Goal: Task Accomplishment & Management: Use online tool/utility

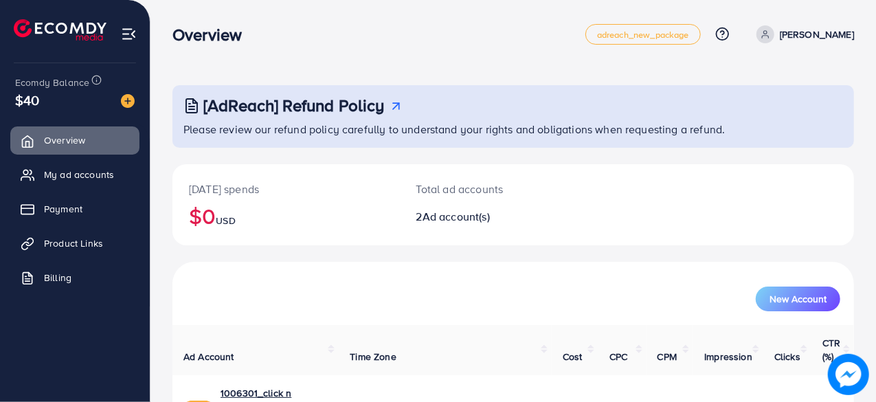
scroll to position [124, 0]
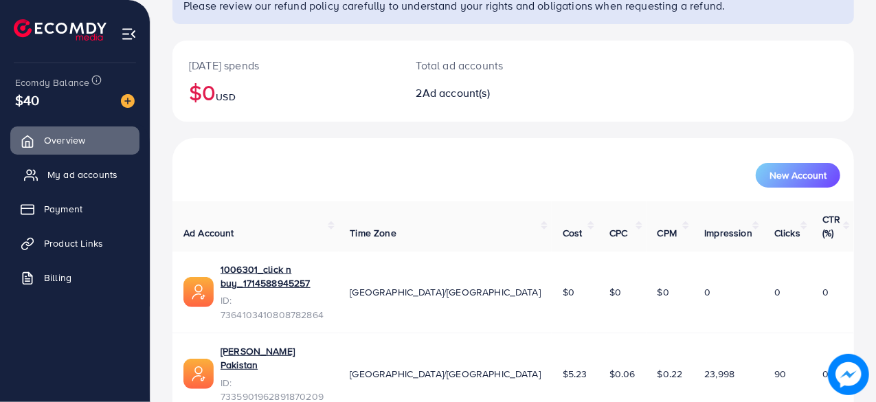
click at [86, 179] on span "My ad accounts" at bounding box center [82, 175] width 70 height 14
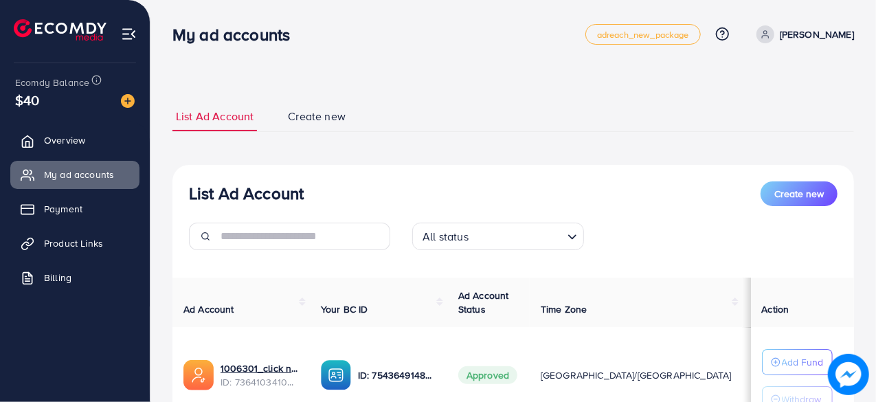
scroll to position [137, 0]
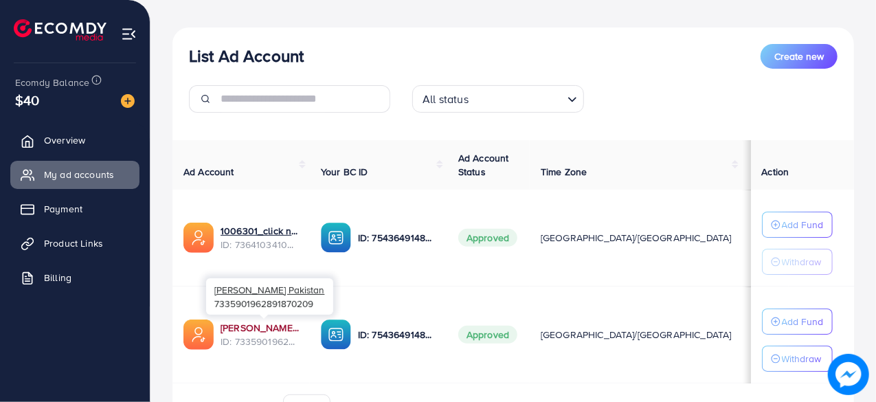
click at [253, 325] on link "[PERSON_NAME] Pakistan" at bounding box center [260, 328] width 78 height 14
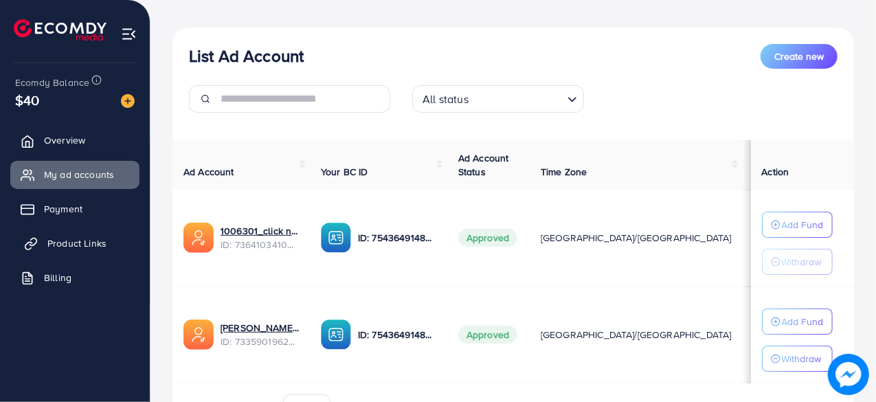
click at [76, 248] on span "Product Links" at bounding box center [76, 243] width 59 height 14
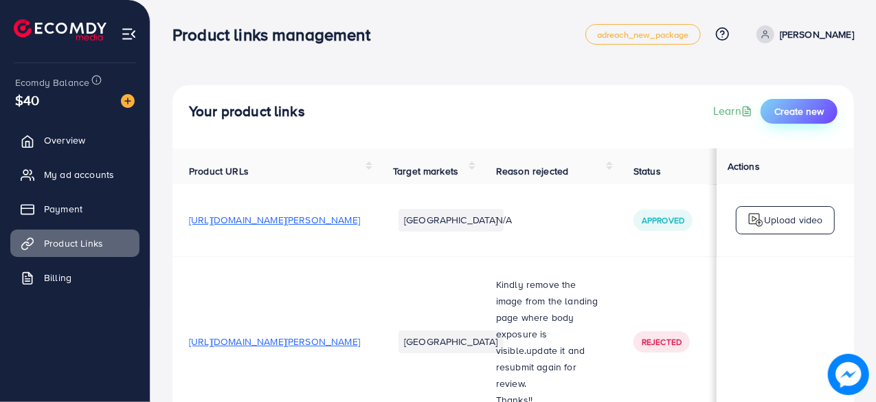
click at [813, 115] on span "Create new" at bounding box center [798, 111] width 49 height 14
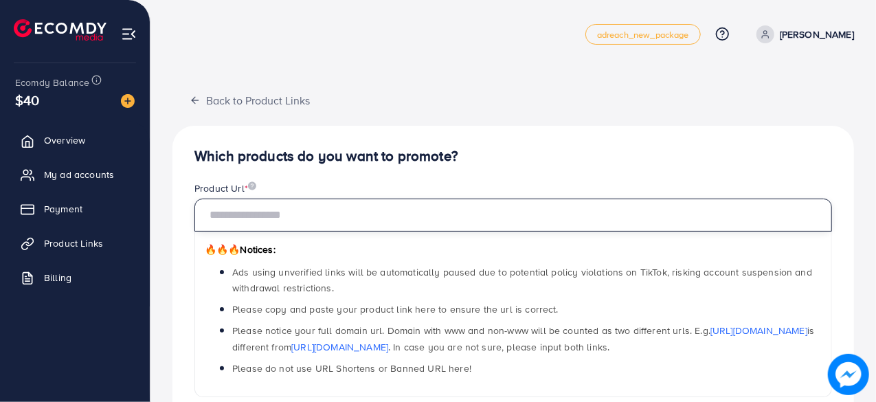
click at [320, 210] on input "text" at bounding box center [512, 215] width 637 height 33
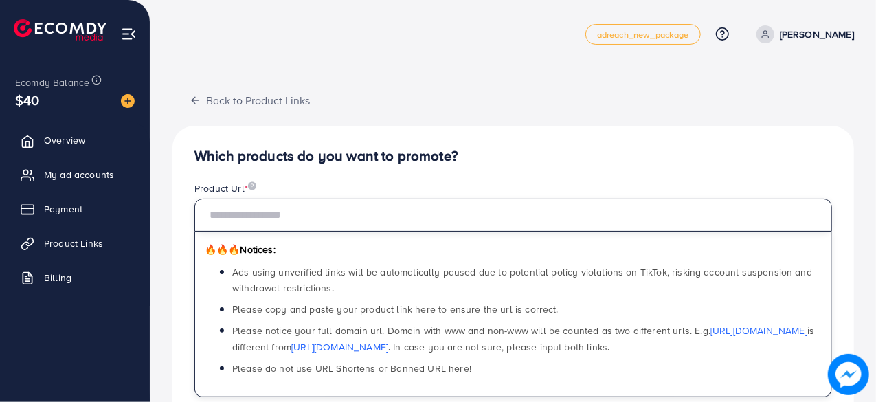
paste input "**********"
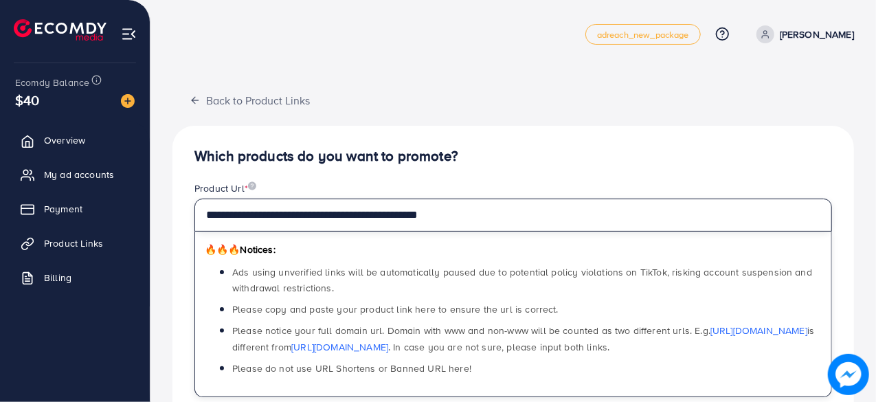
type input "**********"
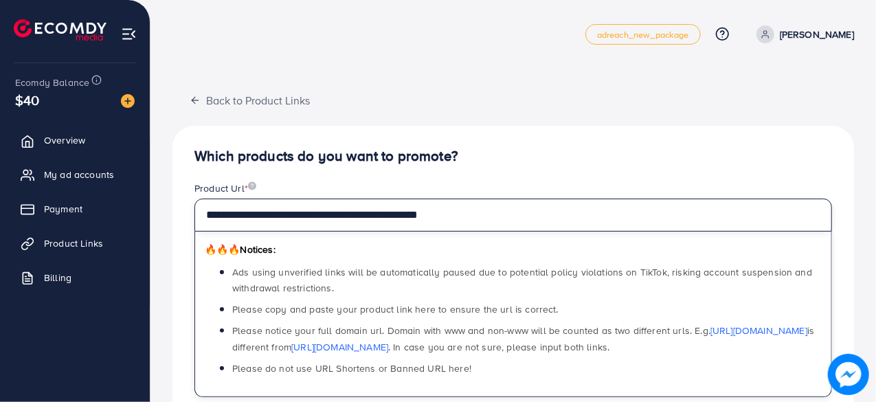
drag, startPoint x: 485, startPoint y: 223, endPoint x: 148, endPoint y: 218, distance: 336.6
click at [151, 218] on div "**********" at bounding box center [512, 386] width 725 height 773
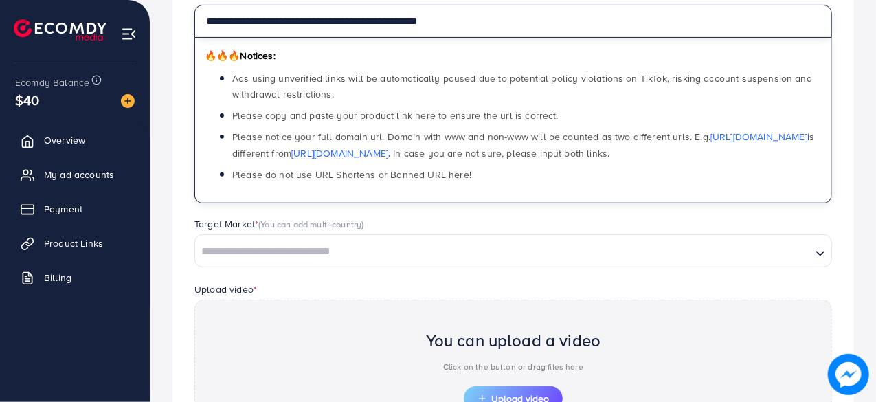
scroll to position [343, 0]
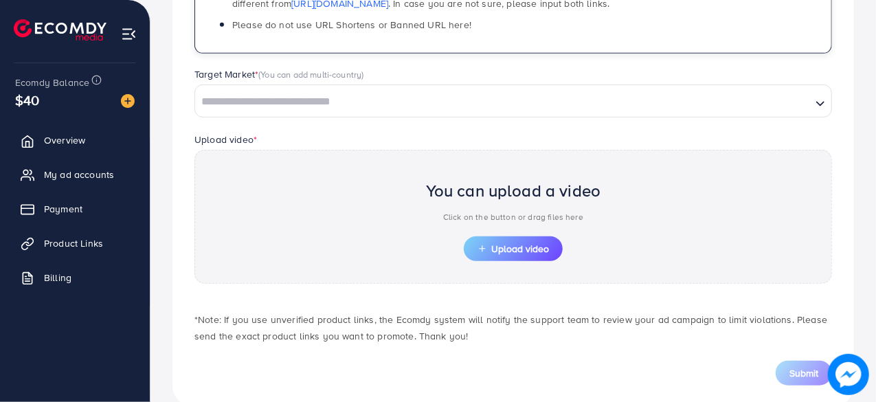
click at [260, 104] on input "Search for option" at bounding box center [502, 101] width 613 height 21
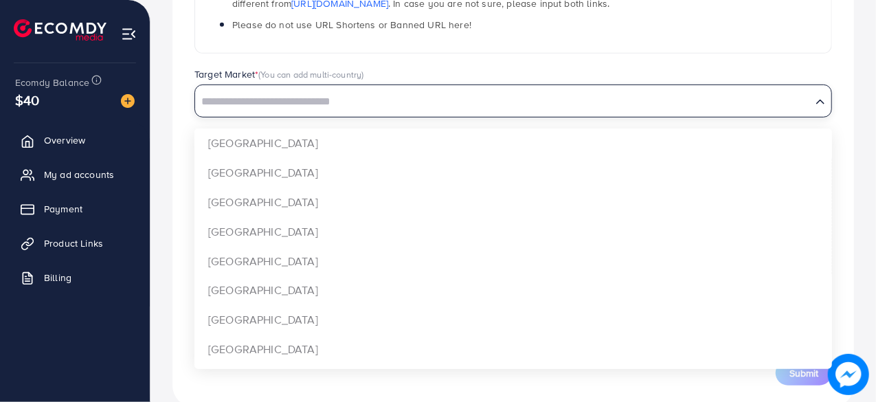
type input "*"
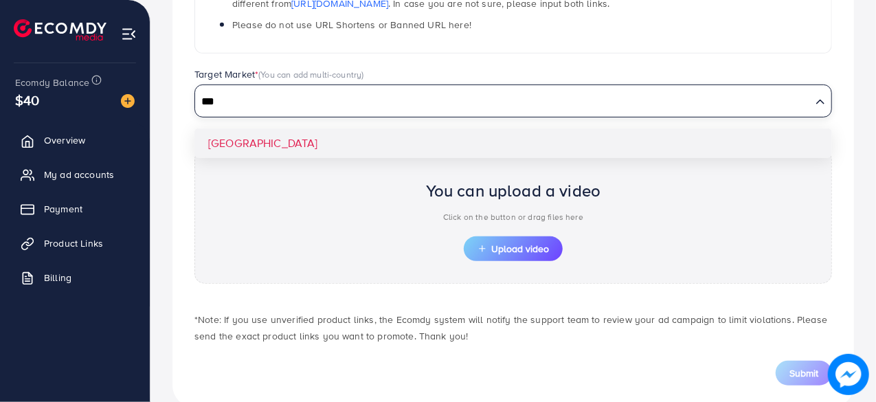
type input "***"
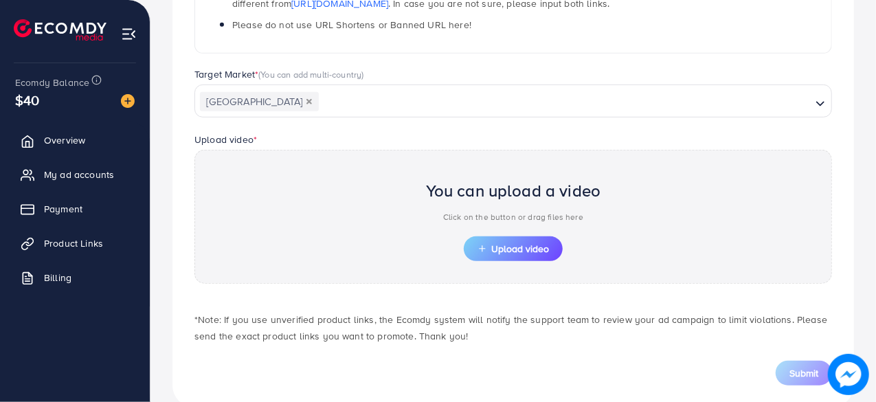
click at [257, 137] on div "**********" at bounding box center [512, 94] width 681 height 625
click at [501, 249] on span "Upload video" at bounding box center [512, 249] width 71 height 10
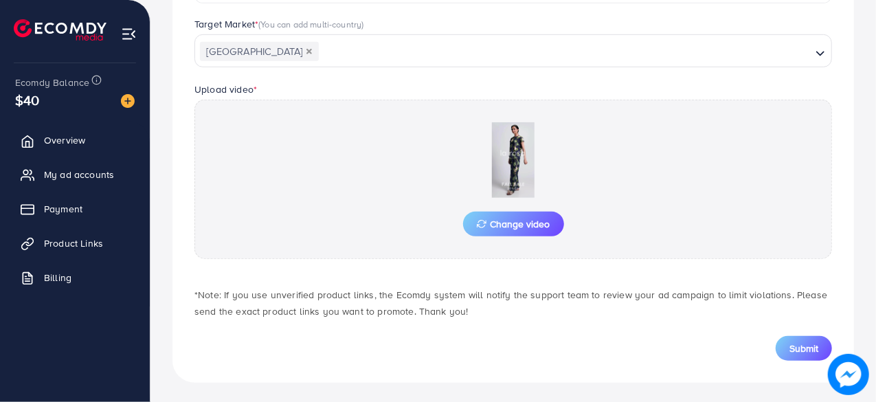
scroll to position [394, 0]
click at [806, 350] on span "Submit" at bounding box center [803, 348] width 29 height 14
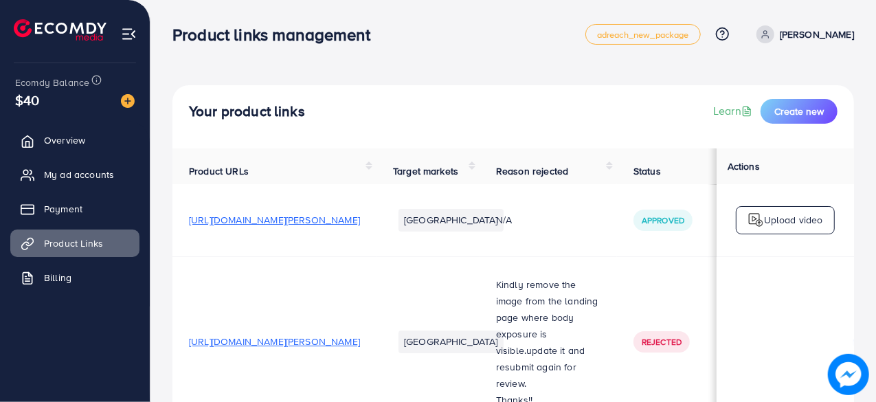
click at [375, 284] on td "[URL][DOMAIN_NAME][PERSON_NAME]" at bounding box center [274, 341] width 204 height 171
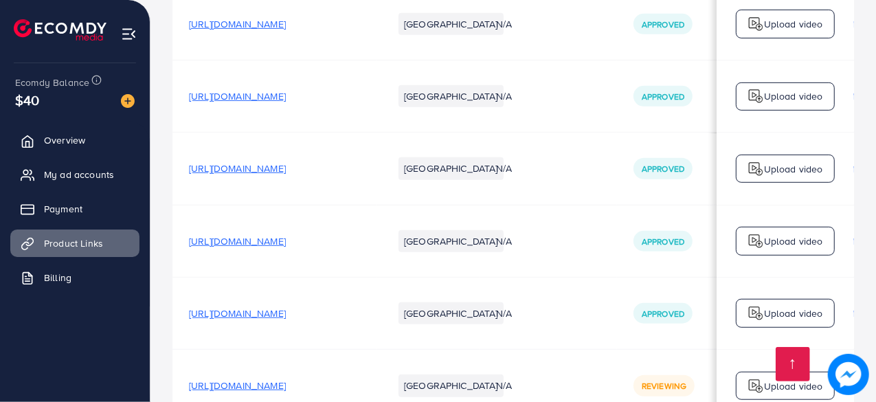
scroll to position [583, 0]
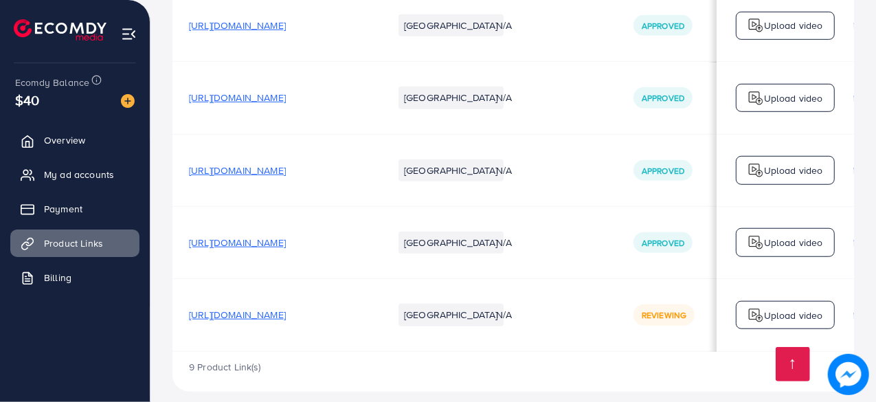
drag, startPoint x: 644, startPoint y: 332, endPoint x: 651, endPoint y: 337, distance: 9.3
drag, startPoint x: 653, startPoint y: 341, endPoint x: 662, endPoint y: 336, distance: 10.8
click at [658, 352] on div "9 Product Link(s)" at bounding box center [512, 372] width 681 height 40
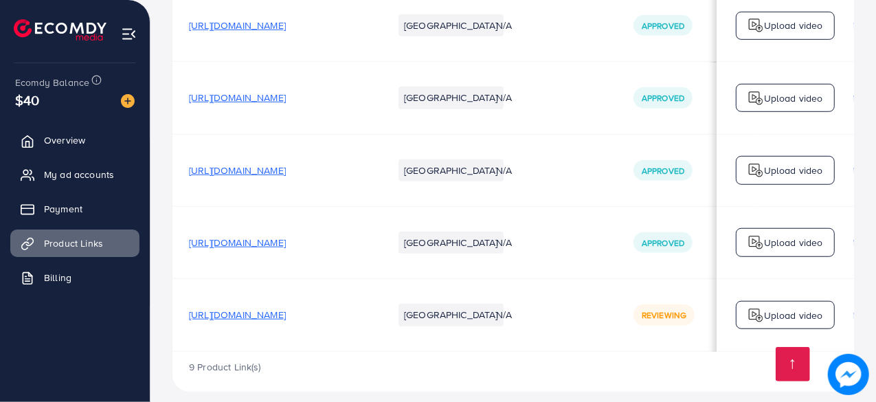
click at [666, 352] on div "9 Product Link(s)" at bounding box center [512, 372] width 681 height 40
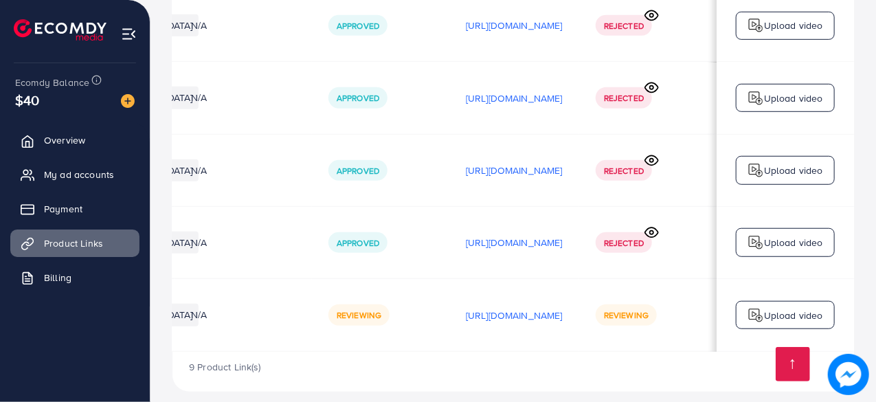
scroll to position [0, 407]
click at [637, 352] on div "9 Product Link(s)" at bounding box center [512, 372] width 681 height 40
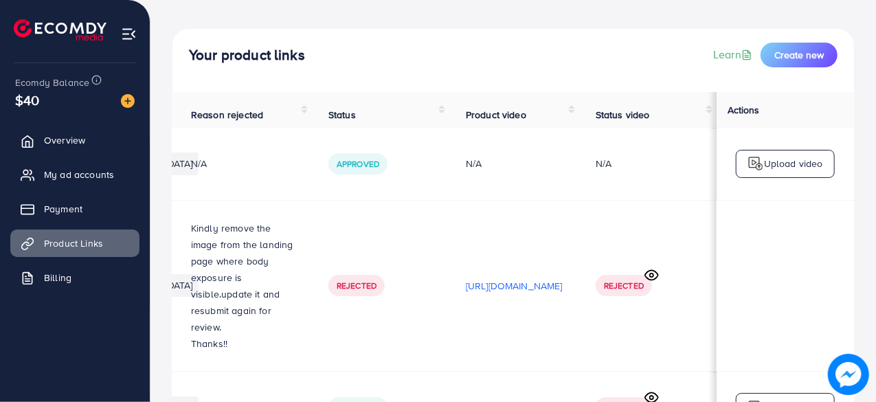
scroll to position [0, 0]
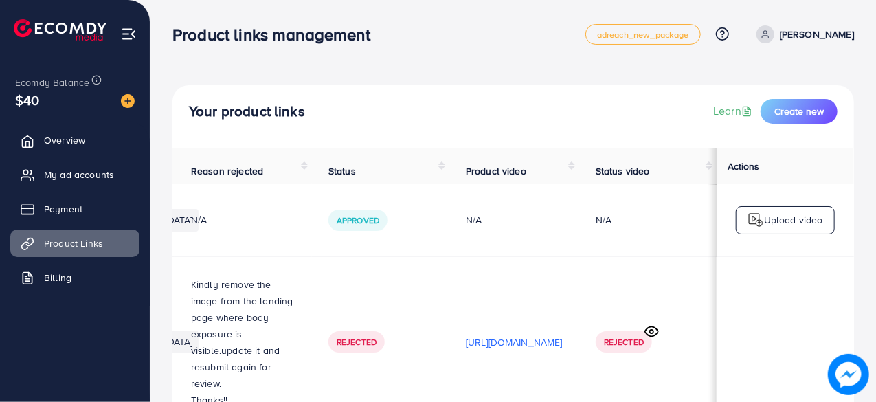
click at [823, 35] on p "[PERSON_NAME]" at bounding box center [817, 34] width 74 height 16
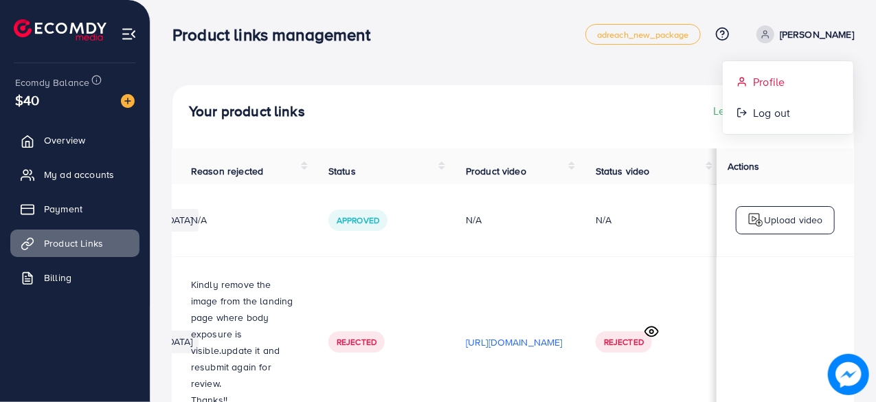
click at [758, 82] on span "Profile" at bounding box center [769, 82] width 32 height 16
select select "********"
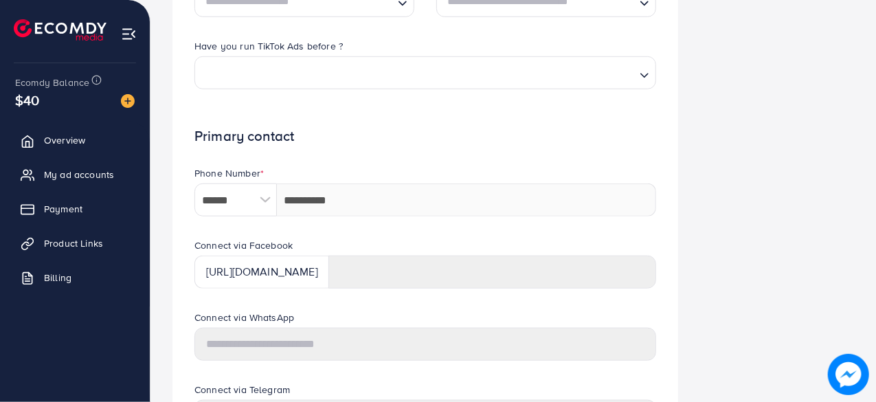
scroll to position [682, 0]
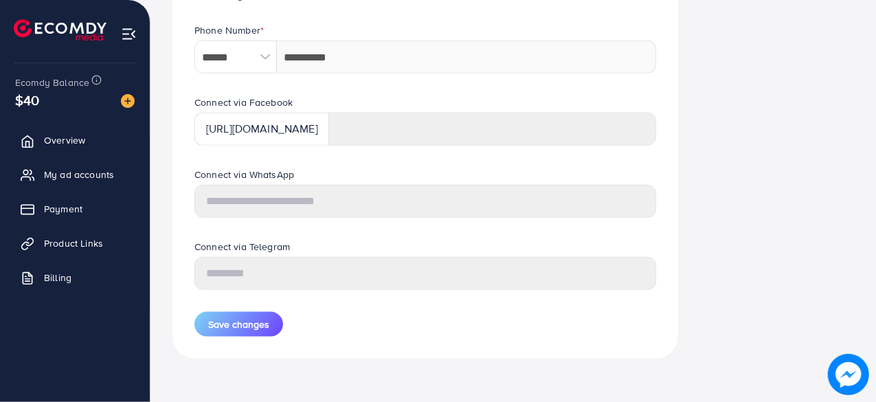
click at [316, 141] on div "https://www.facebook.com/" at bounding box center [261, 129] width 135 height 33
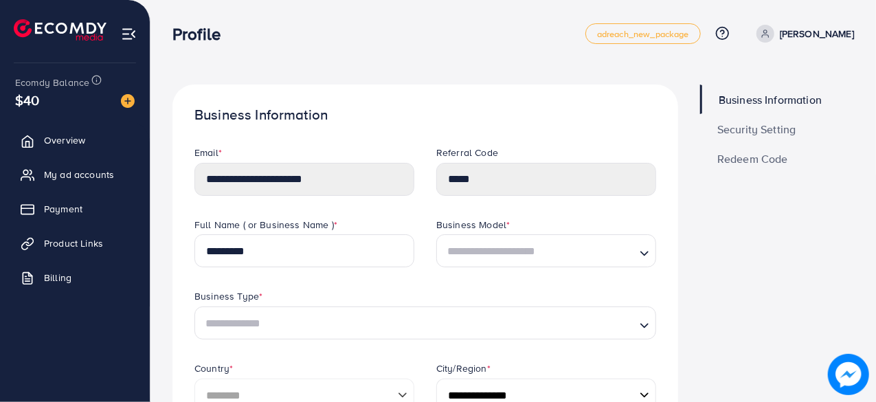
scroll to position [0, 0]
click at [87, 244] on span "Product Links" at bounding box center [76, 243] width 59 height 14
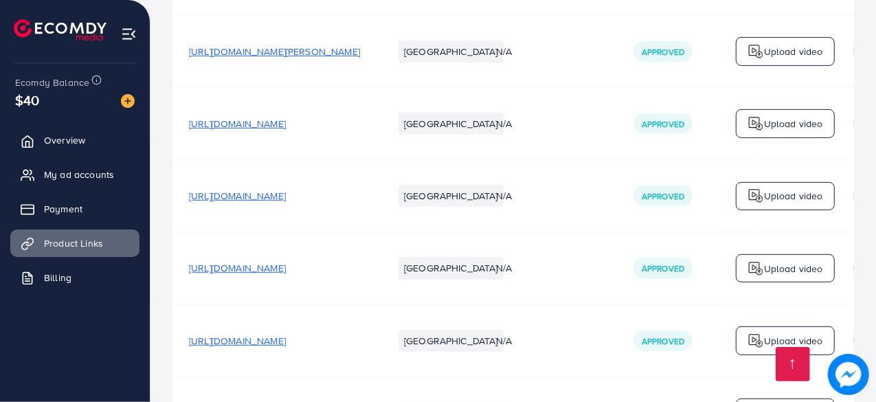
scroll to position [583, 0]
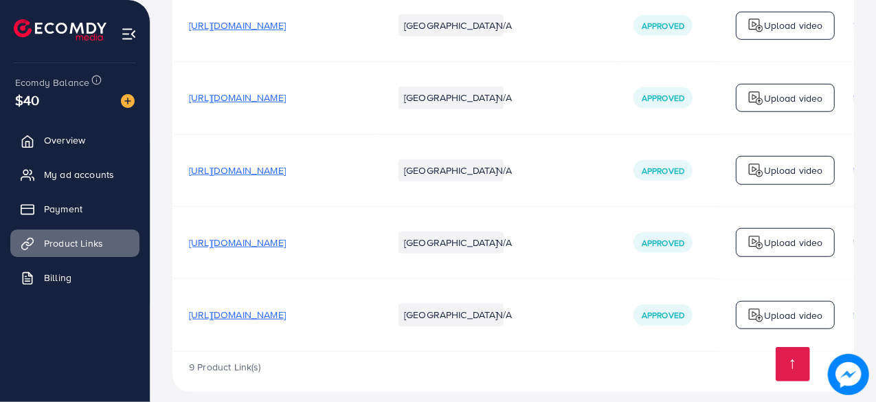
drag, startPoint x: 528, startPoint y: 340, endPoint x: 640, endPoint y: 341, distance: 112.0
click at [640, 352] on div "9 Product Link(s)" at bounding box center [512, 372] width 681 height 40
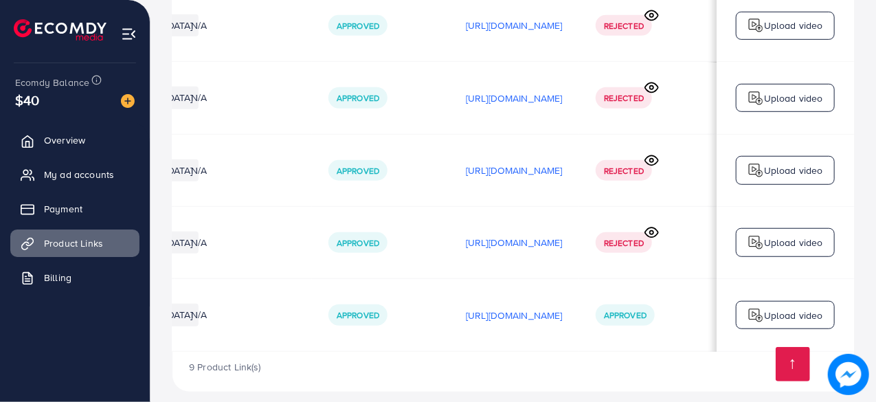
scroll to position [0, 0]
